Goal: Information Seeking & Learning: Learn about a topic

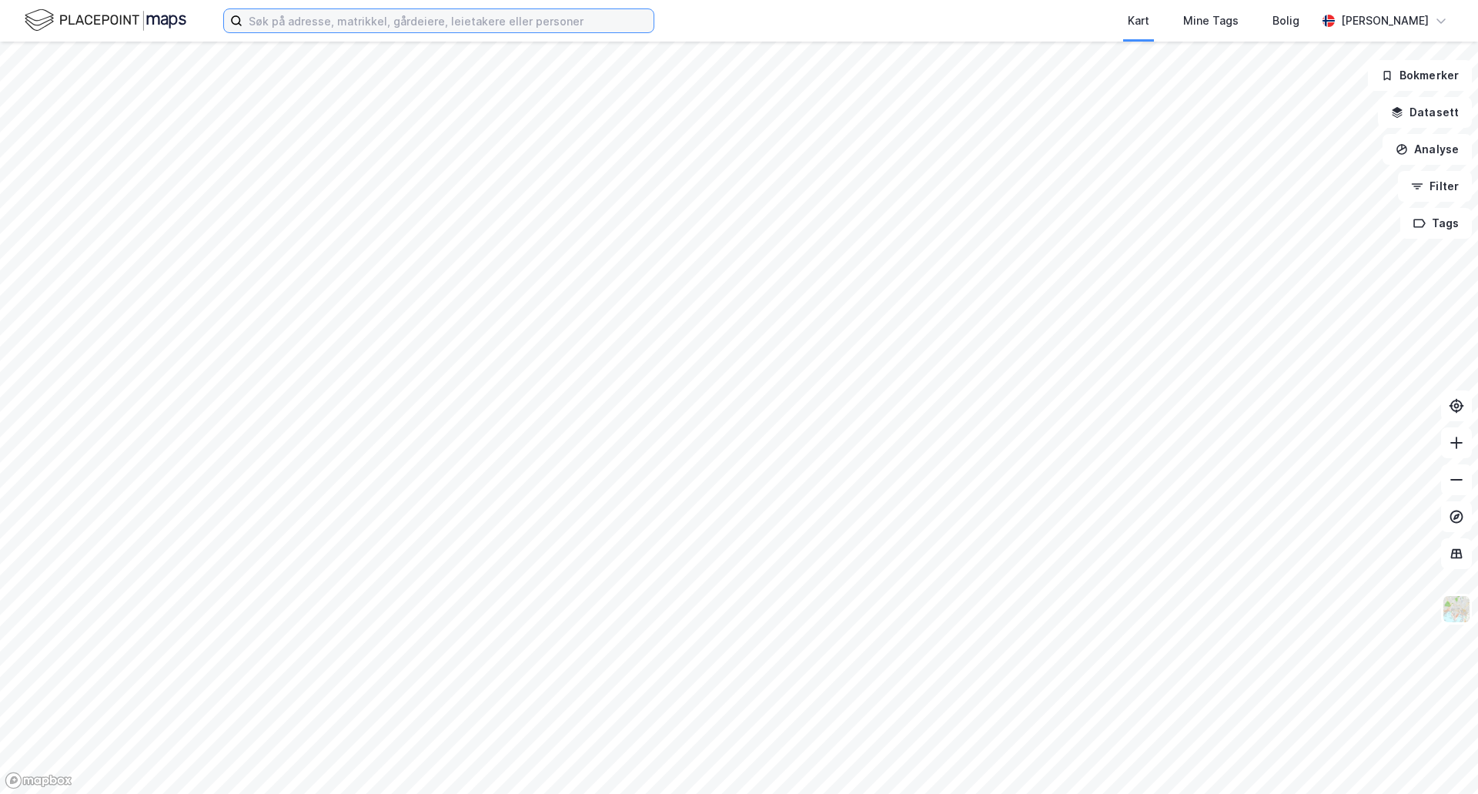
click at [400, 25] on input at bounding box center [448, 20] width 411 height 23
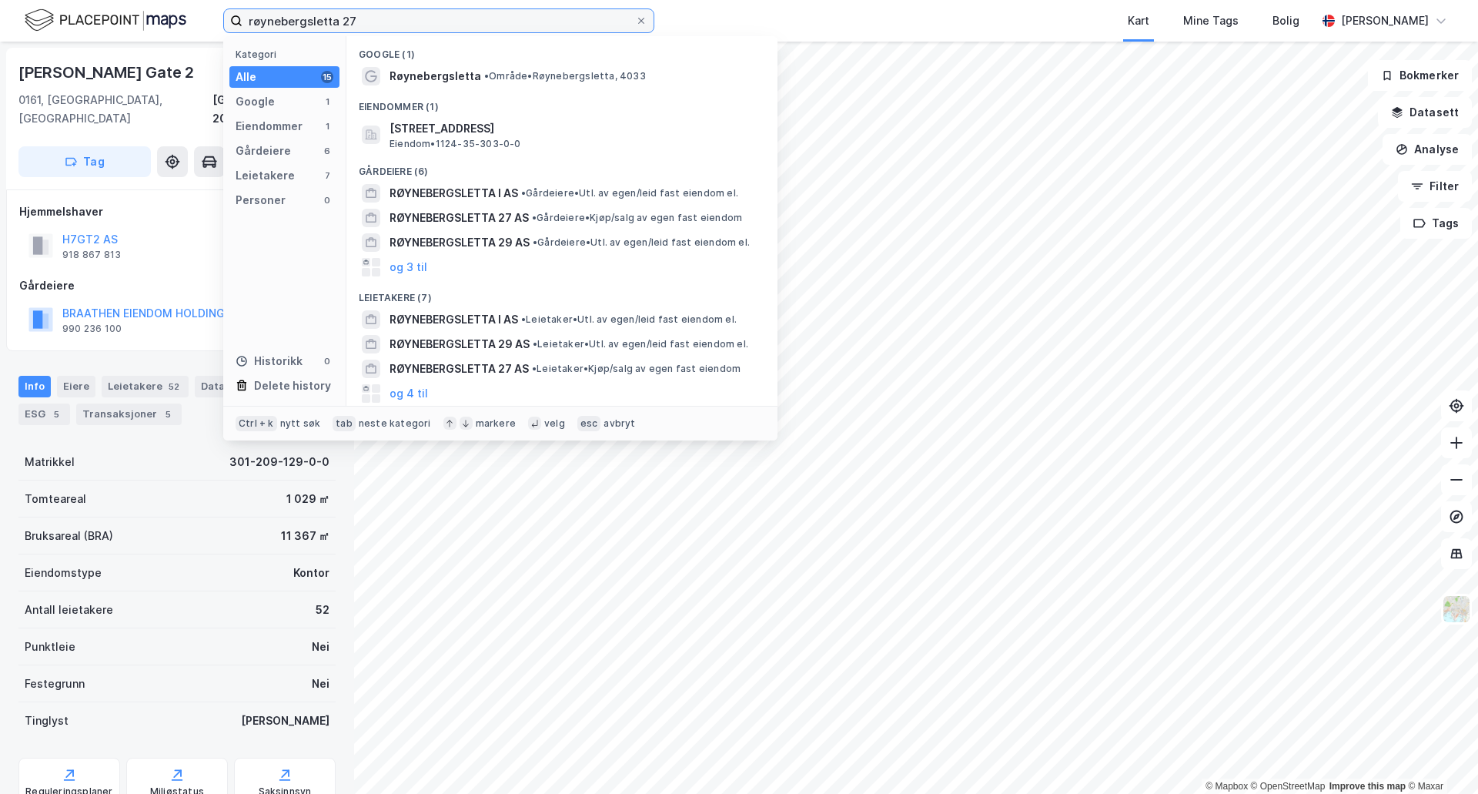
type input "røynebergsletta 27"
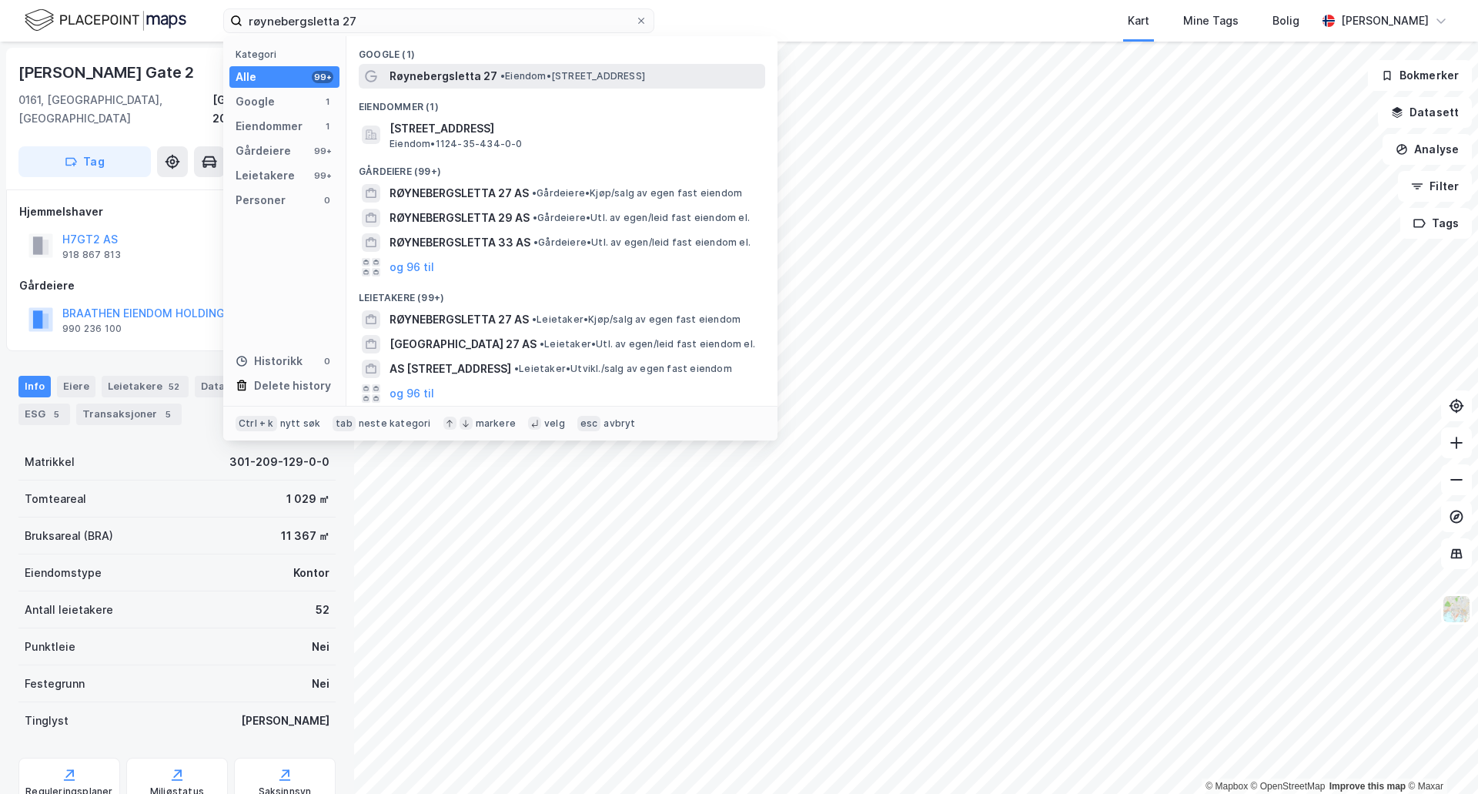
click at [472, 75] on span "Røynebergsletta 27" at bounding box center [444, 76] width 108 height 18
